Goal: Transaction & Acquisition: Book appointment/travel/reservation

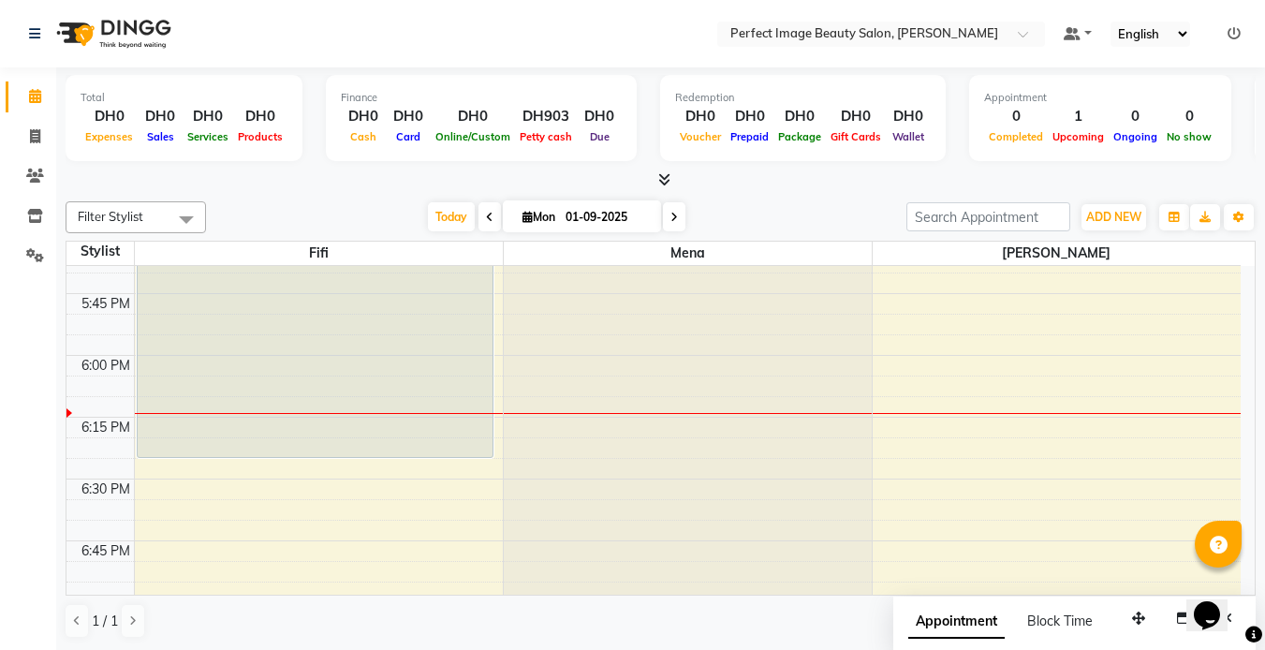
scroll to position [2173, 0]
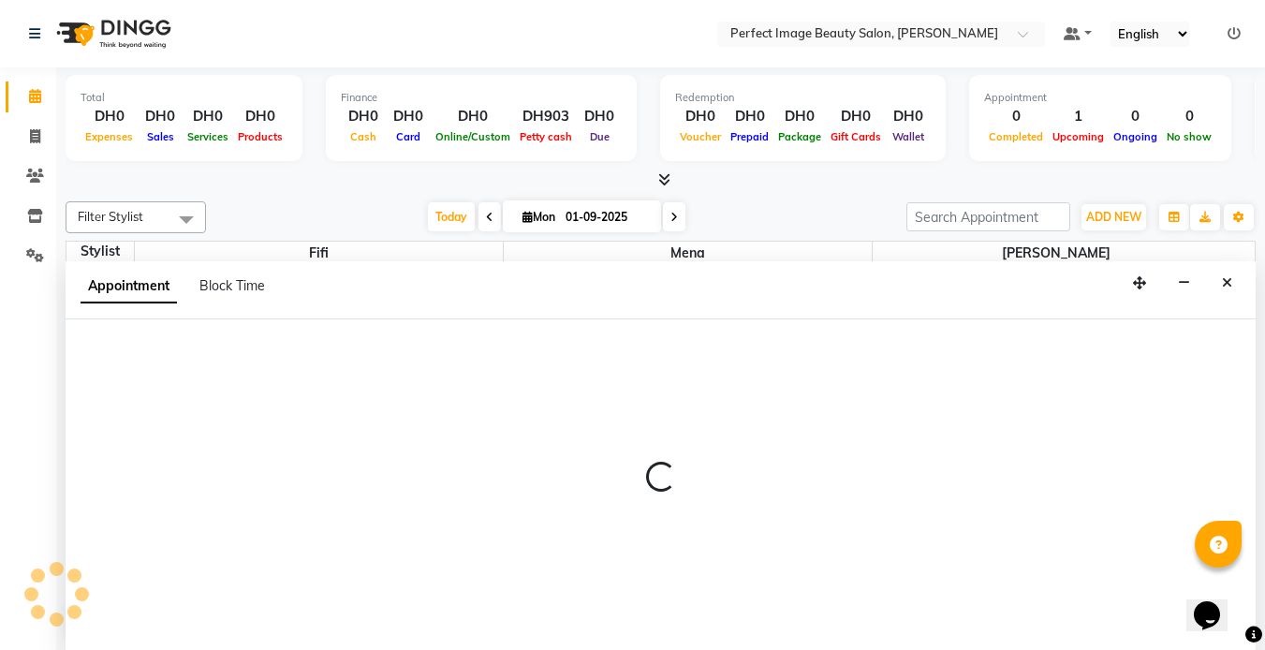
scroll to position [1, 0]
select select "85053"
select select "1110"
select select "tentative"
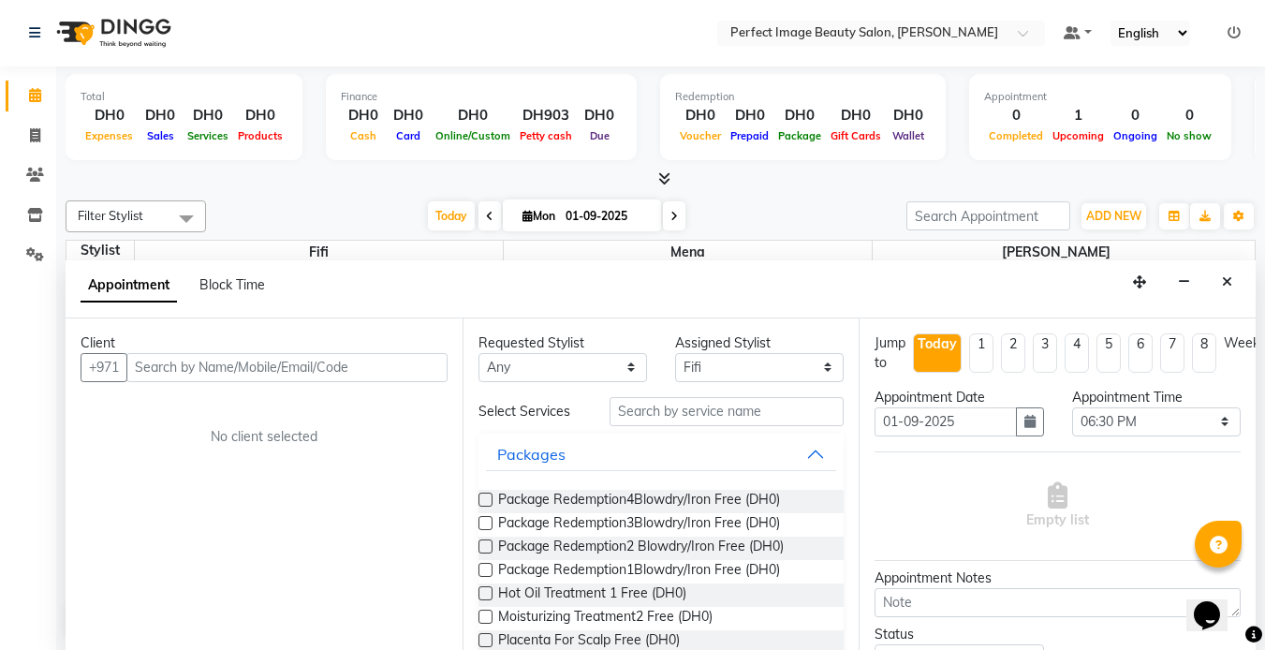
click at [211, 356] on input "text" at bounding box center [286, 367] width 321 height 29
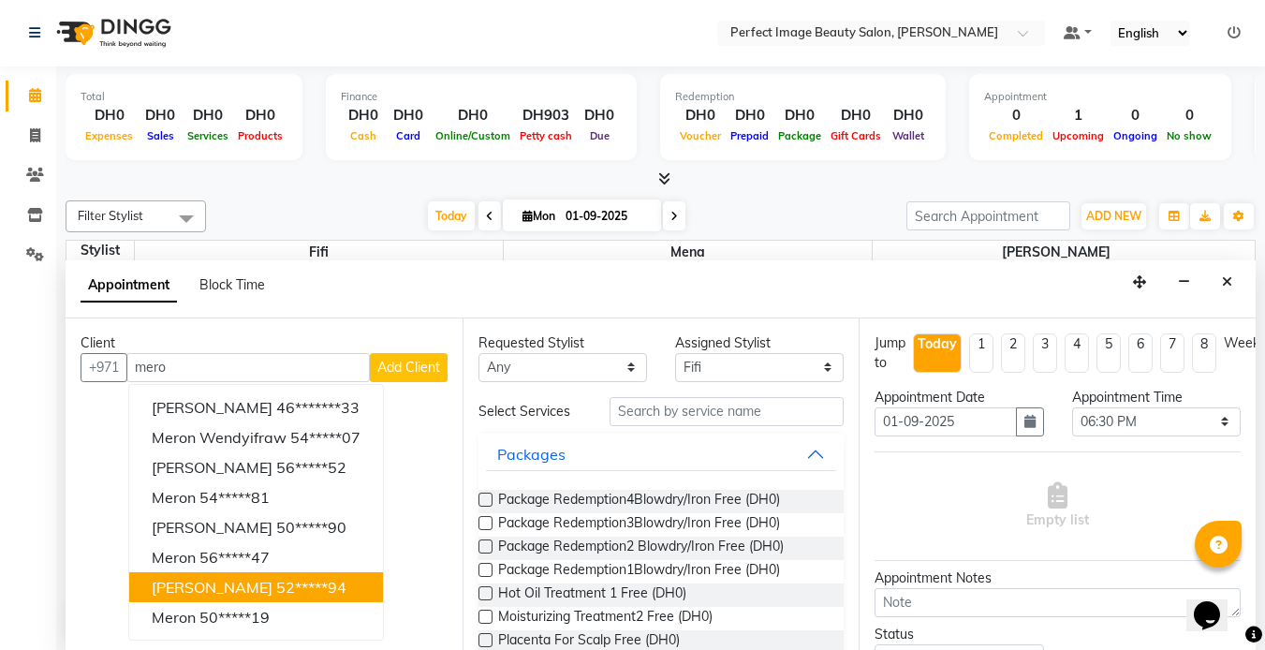
click at [212, 582] on span "[PERSON_NAME]" at bounding box center [212, 587] width 121 height 19
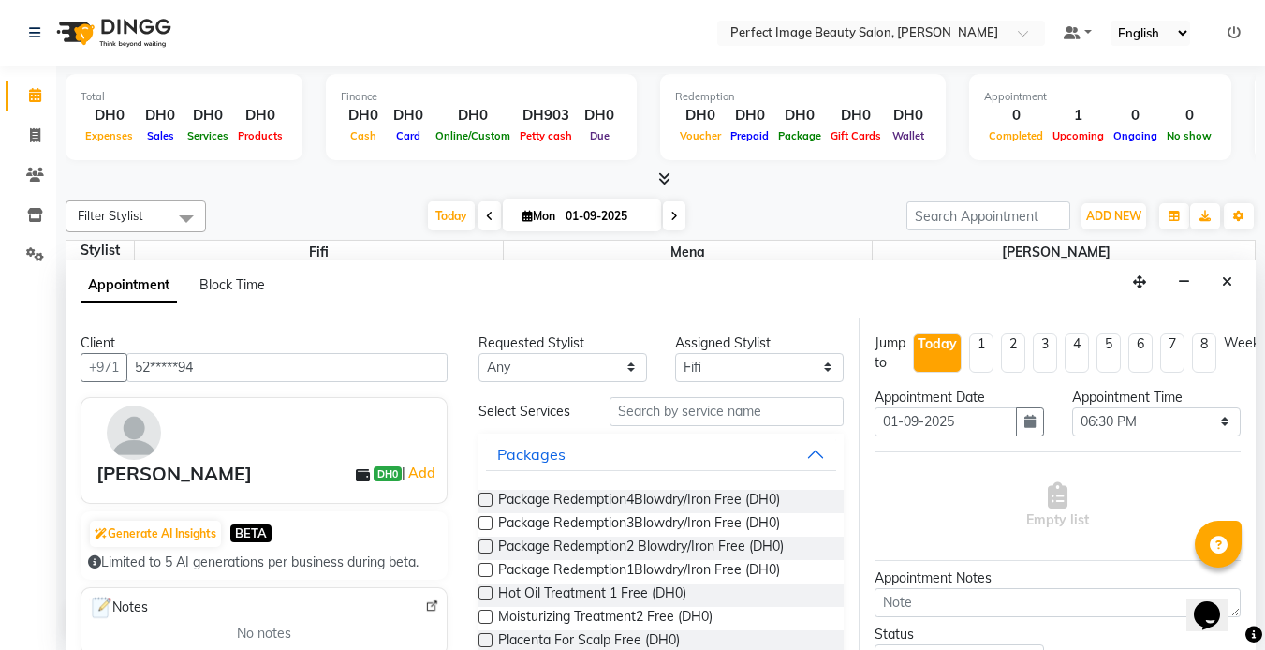
type input "52*****94"
click at [644, 418] on input "text" at bounding box center [727, 411] width 234 height 29
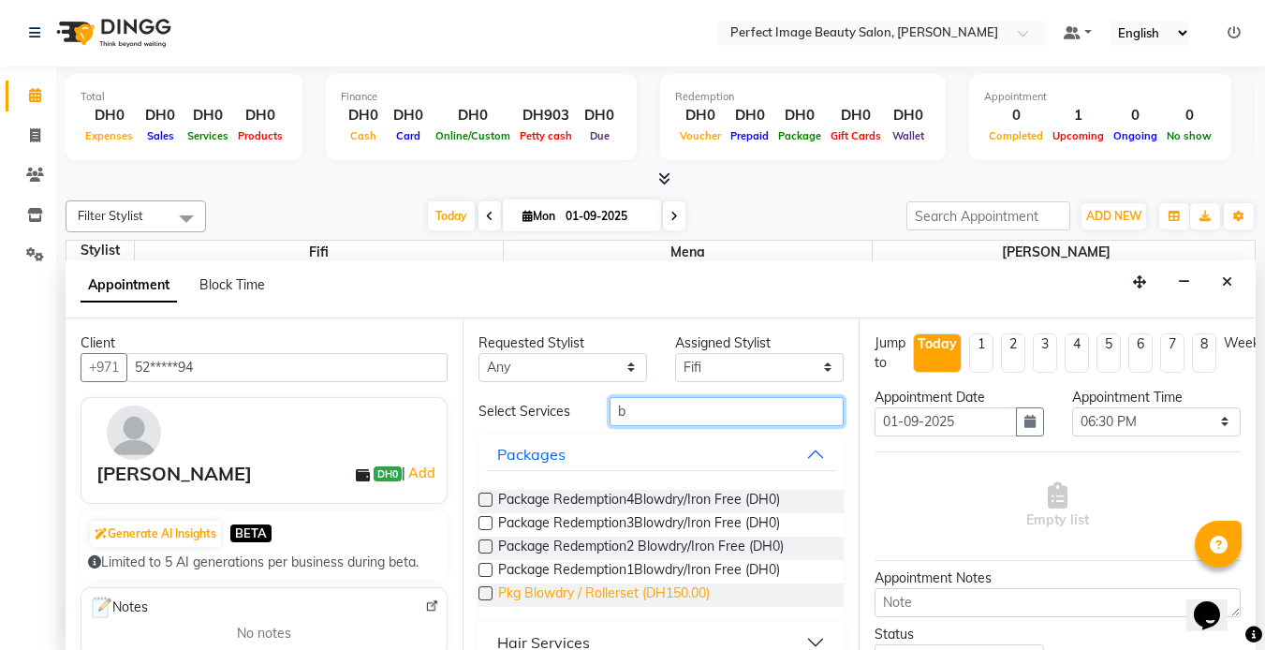
type input "b"
click at [682, 601] on span "Pkg Blowdry / Rollerset (DH150.00)" at bounding box center [604, 595] width 212 height 23
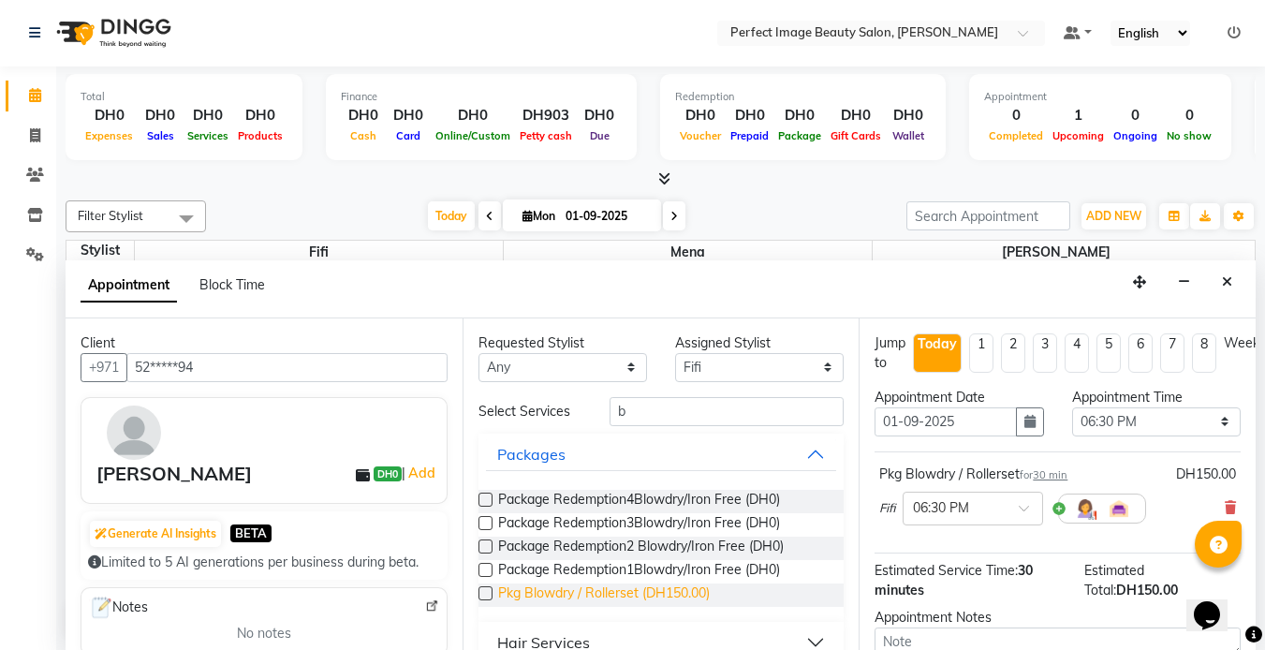
click at [679, 595] on span "Pkg Blowdry / Rollerset (DH150.00)" at bounding box center [604, 595] width 212 height 23
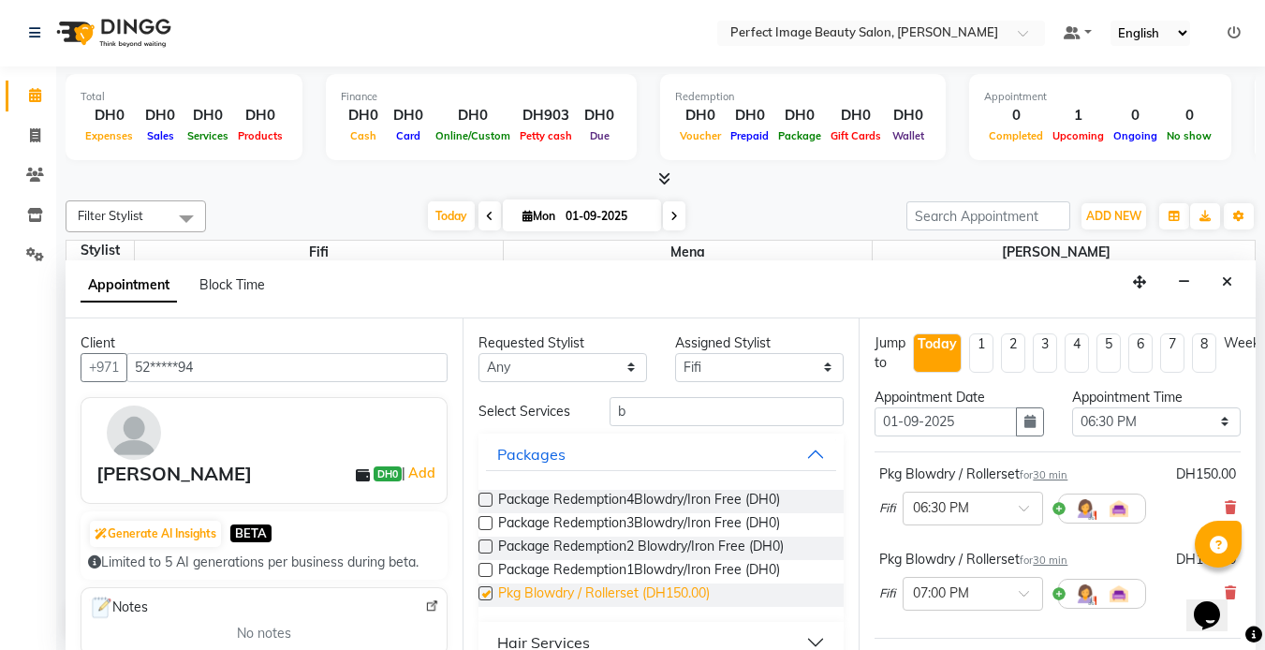
checkbox input "false"
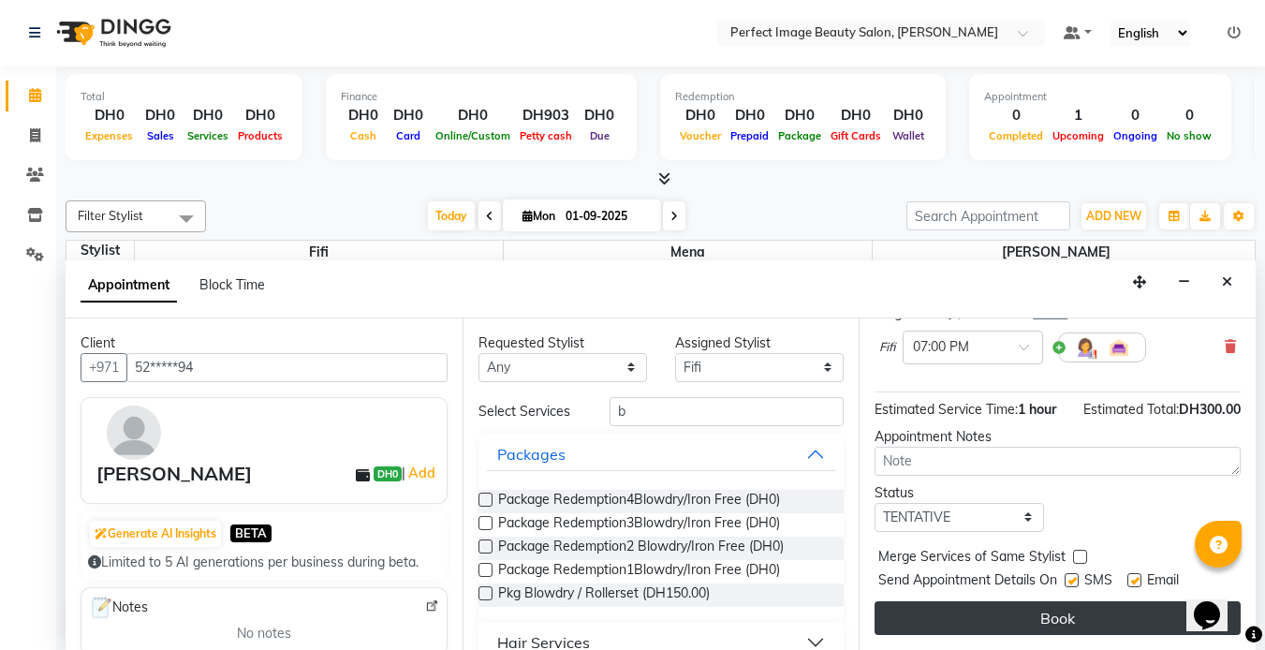
click at [1065, 601] on button "Book" at bounding box center [1058, 618] width 366 height 34
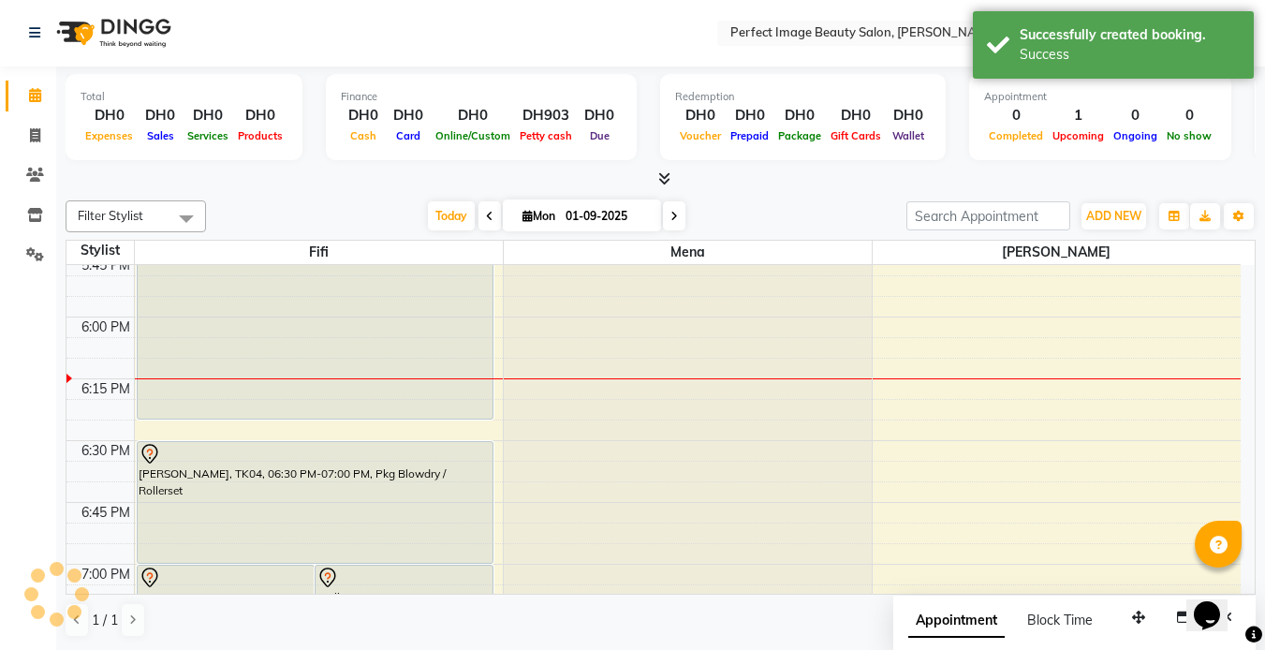
scroll to position [0, 0]
